Goal: Information Seeking & Learning: Learn about a topic

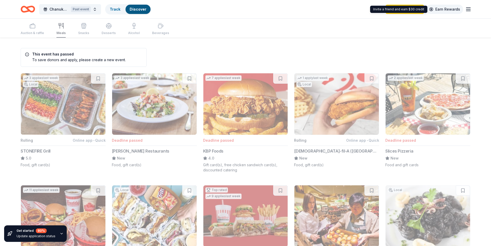
click at [440, 7] on link "Earn Rewards" at bounding box center [444, 9] width 37 height 9
click at [54, 9] on span "Chanukah Fundraiser" at bounding box center [59, 9] width 19 height 6
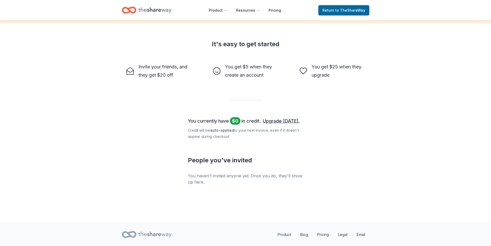
scroll to position [127, 0]
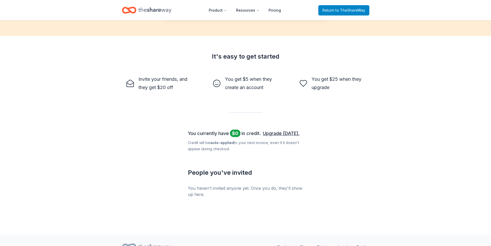
click at [345, 11] on span "to TheShareWay" at bounding box center [351, 10] width 30 height 4
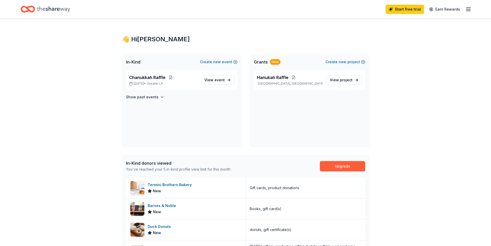
click at [137, 63] on span "In-Kind" at bounding box center [133, 62] width 14 height 6
click at [212, 61] on button "Create new event" at bounding box center [218, 62] width 37 height 6
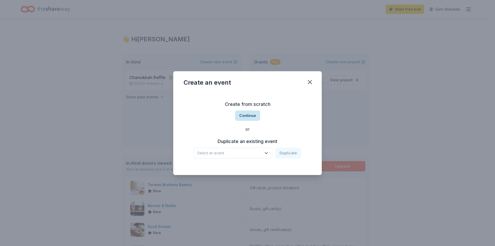
click at [243, 113] on button "Continue" at bounding box center [247, 115] width 25 height 10
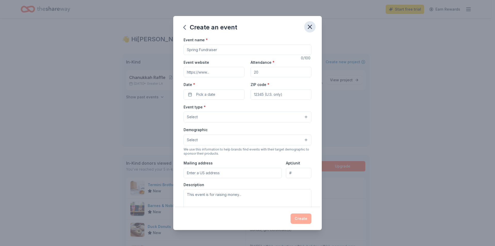
click at [306, 27] on icon "button" at bounding box center [309, 26] width 7 height 7
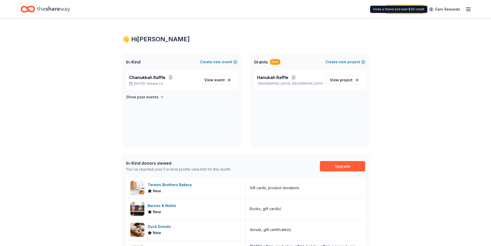
click at [468, 6] on icon "button" at bounding box center [468, 9] width 6 height 6
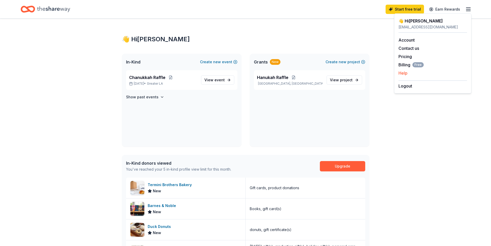
click at [403, 71] on button "Help" at bounding box center [403, 73] width 9 height 6
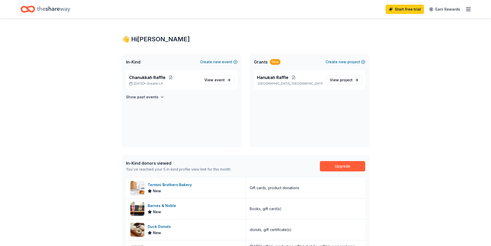
click at [468, 7] on icon "button" at bounding box center [468, 9] width 6 height 6
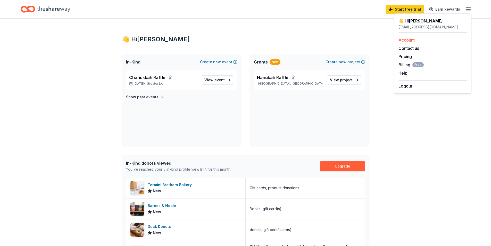
click at [412, 42] on link "Account" at bounding box center [407, 39] width 16 height 5
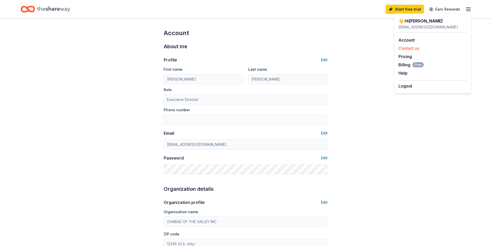
click at [407, 48] on button "Contact us" at bounding box center [409, 48] width 21 height 6
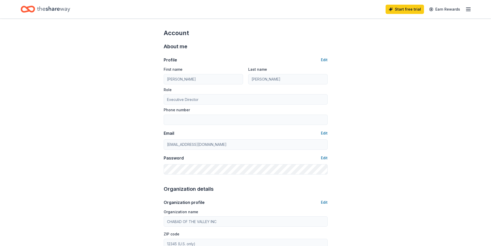
click at [50, 7] on icon "Home" at bounding box center [53, 9] width 33 height 11
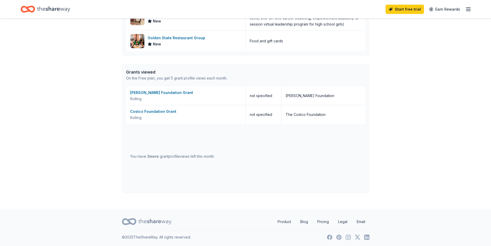
scroll to position [235, 0]
click at [304, 222] on link "Blog" at bounding box center [304, 221] width 16 height 10
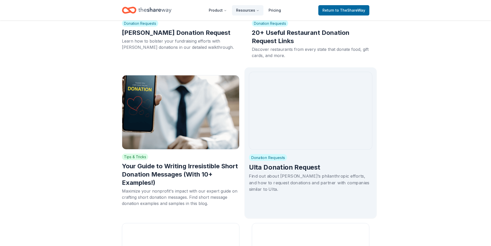
scroll to position [3378, 0]
